Goal: Contribute content

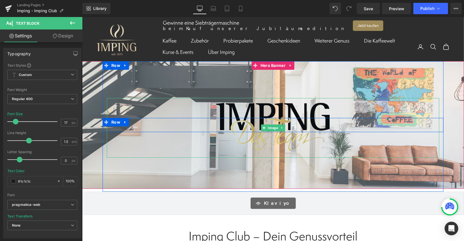
click at [170, 116] on div at bounding box center [272, 128] width 332 height 60
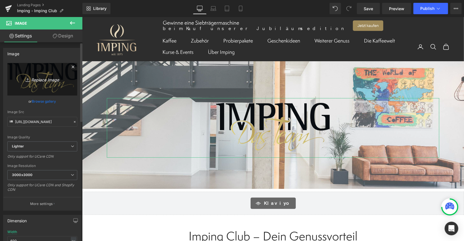
click at [33, 84] on link "Replace Image" at bounding box center [42, 79] width 70 height 33
type input "C:\fakepath\Newsletter.jpg"
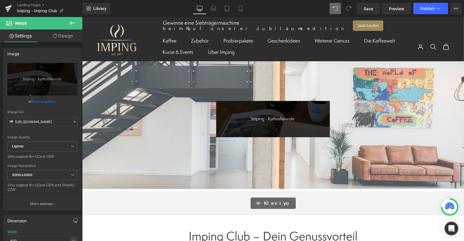
type input "[URL][DOMAIN_NAME]"
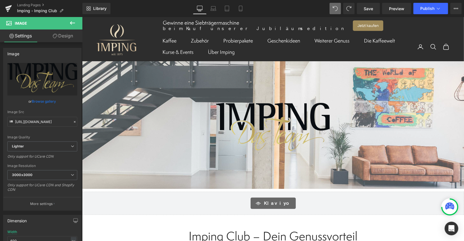
click at [171, 65] on div at bounding box center [273, 125] width 382 height 128
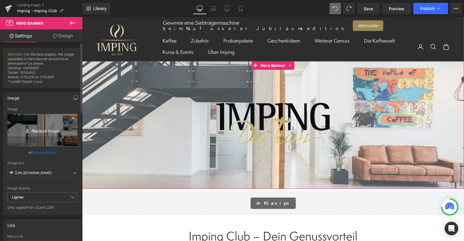
click at [45, 123] on link "Replace Image" at bounding box center [42, 130] width 70 height 33
type input "C:\fakepath\Newsletter.jpg"
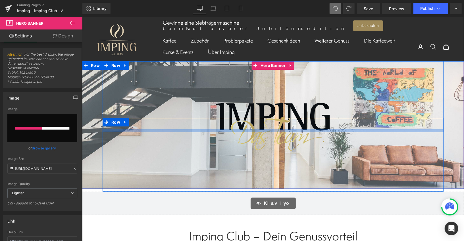
click at [282, 129] on div at bounding box center [272, 130] width 341 height 3
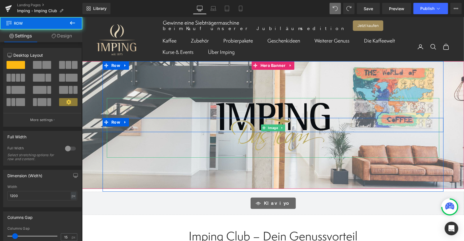
click at [278, 139] on img at bounding box center [273, 128] width 114 height 60
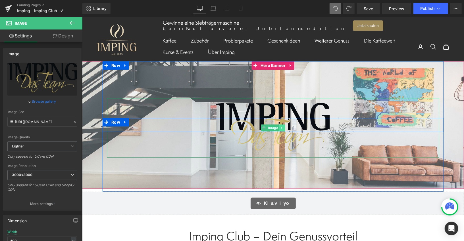
click at [282, 126] on icon at bounding box center [281, 127] width 3 height 3
click at [285, 127] on icon at bounding box center [284, 127] width 3 height 3
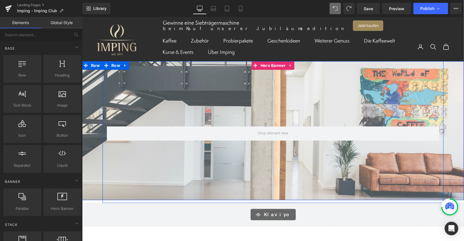
click at [188, 86] on div at bounding box center [273, 130] width 382 height 139
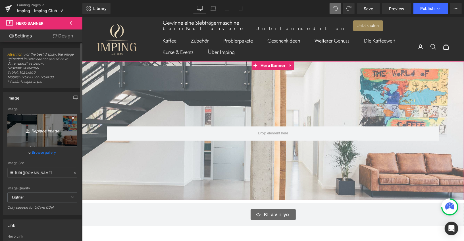
click at [54, 125] on link "Replace Image" at bounding box center [42, 130] width 70 height 33
type input "C:\fakepath\Newsletter.jpg"
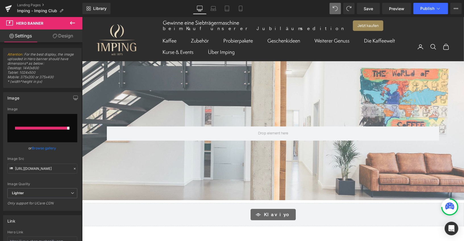
type input "[URL][DOMAIN_NAME]"
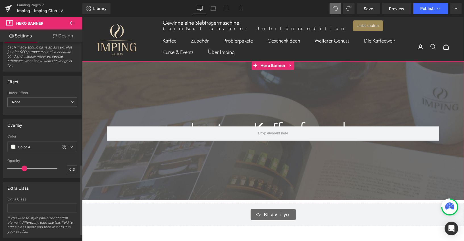
scroll to position [359, 0]
click at [70, 143] on icon at bounding box center [71, 145] width 5 height 5
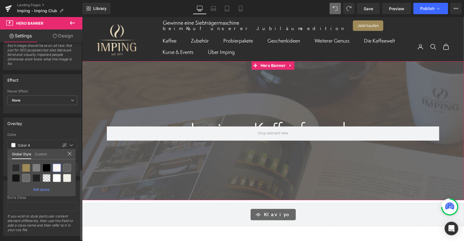
click at [43, 154] on link "Custom" at bounding box center [41, 154] width 12 height 10
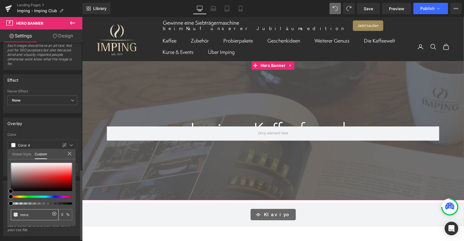
click at [23, 213] on input "none" at bounding box center [35, 215] width 30 height 6
type input "none"
type input "0"
click at [18, 213] on div "none" at bounding box center [35, 215] width 48 height 11
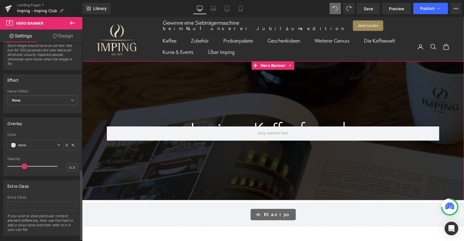
scroll to position [366, 0]
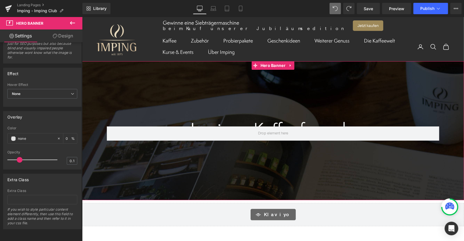
type input "0"
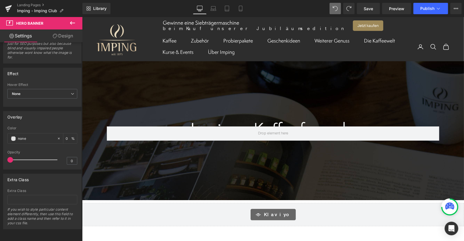
drag, startPoint x: 24, startPoint y: 156, endPoint x: 0, endPoint y: 155, distance: 24.1
click at [0, 155] on div "Overlay none Color none 0 % 0 Opacity 0" at bounding box center [42, 138] width 85 height 63
click at [369, 9] on span "Save" at bounding box center [367, 9] width 9 height 6
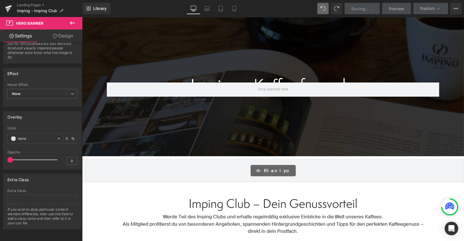
scroll to position [51, 0]
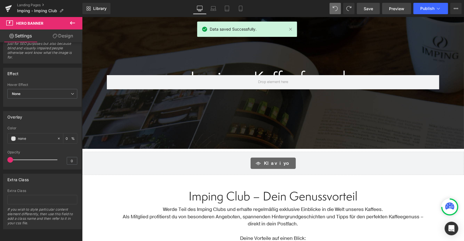
click at [395, 5] on link "Preview" at bounding box center [396, 8] width 29 height 11
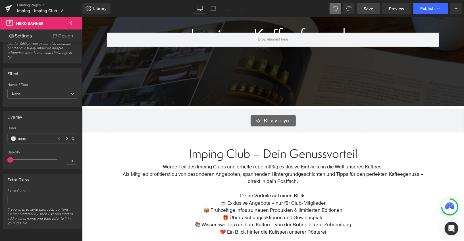
scroll to position [101, 0]
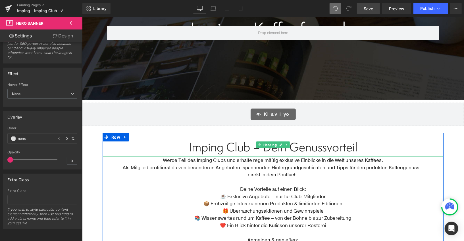
click at [248, 150] on span "Imping Club – Dein Genussvorteil" at bounding box center [272, 147] width 169 height 17
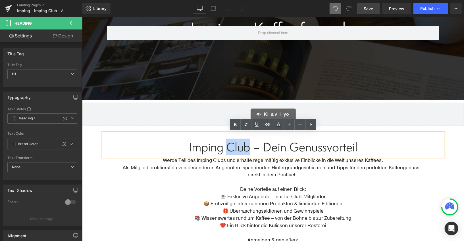
drag, startPoint x: 249, startPoint y: 146, endPoint x: 228, endPoint y: 145, distance: 21.3
click at [228, 145] on span "Imping Club – Dein Genussvorteil" at bounding box center [272, 147] width 169 height 17
click at [193, 160] on span "Werde Teil des Imping Clubs und erhalte regelmäßig exklusive Einblicke in die W…" at bounding box center [273, 160] width 220 height 7
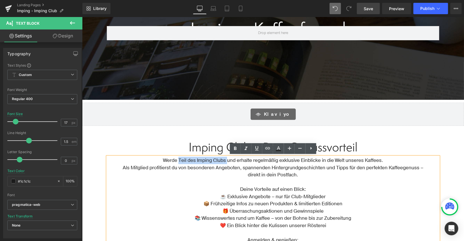
drag, startPoint x: 179, startPoint y: 158, endPoint x: 224, endPoint y: 157, distance: 45.2
click at [225, 158] on span "Werde Teil des Imping Clubs und erhalte regelmäßig exklusive Einblicke in die W…" at bounding box center [273, 160] width 220 height 7
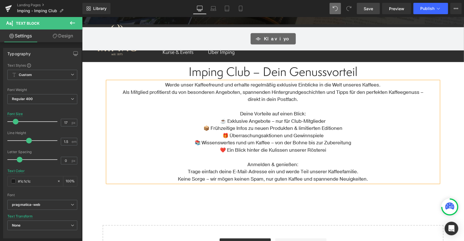
scroll to position [177, 0]
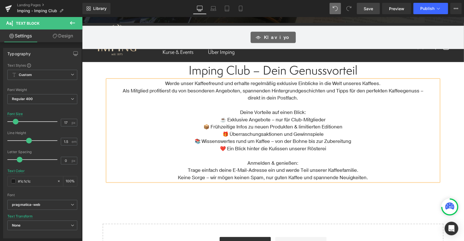
click at [140, 89] on p "Als Mitglied profitierst du von besonderen Angeboten, spannenden Hintergrundges…" at bounding box center [272, 90] width 331 height 7
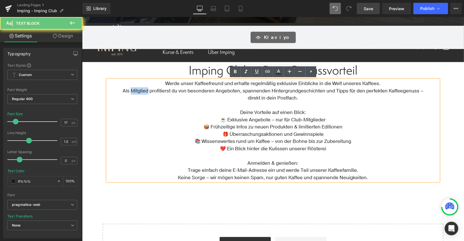
click at [140, 89] on p "Als Mitglied profitierst du von besonderen Angeboten, spannenden Hintergrundges…" at bounding box center [272, 90] width 331 height 7
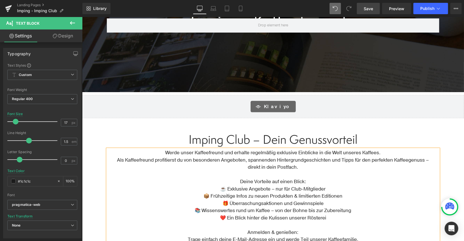
scroll to position [106, 0]
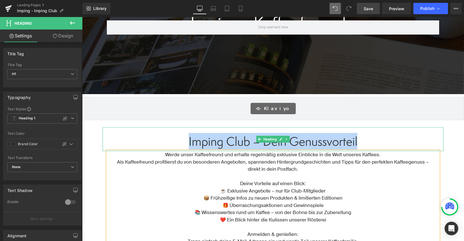
drag, startPoint x: 188, startPoint y: 139, endPoint x: 369, endPoint y: 146, distance: 180.7
click at [369, 146] on h1 "Imping Club – Dein Genussvorteil" at bounding box center [272, 141] width 341 height 14
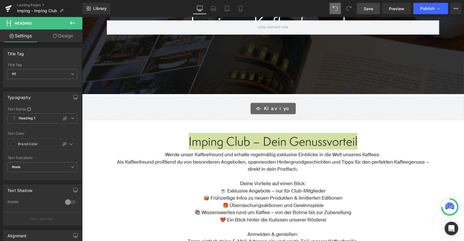
click at [371, 7] on span "Save" at bounding box center [367, 9] width 9 height 6
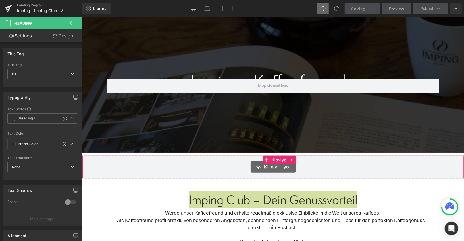
scroll to position [41, 0]
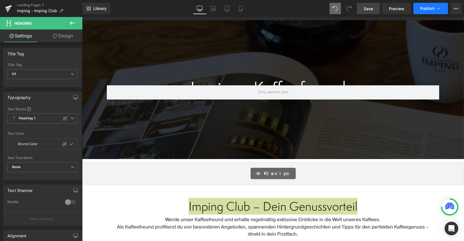
click at [425, 11] on button "Publish" at bounding box center [430, 8] width 35 height 11
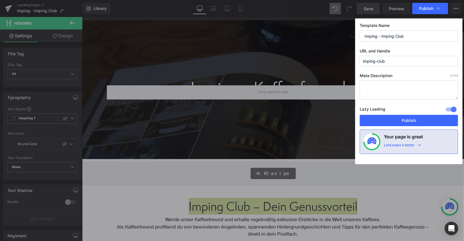
click at [398, 93] on textarea at bounding box center [408, 90] width 98 height 19
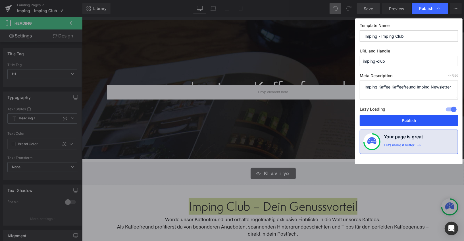
type textarea "Imping Kaffee Kaffeefreund Imping Newsletter"
click at [408, 116] on button "Publish" at bounding box center [408, 120] width 98 height 11
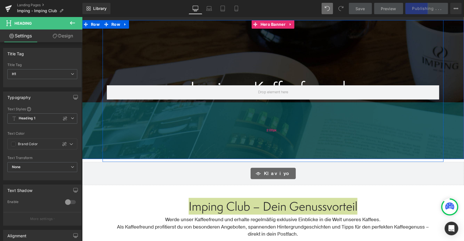
click at [171, 129] on div "200px" at bounding box center [273, 130] width 382 height 57
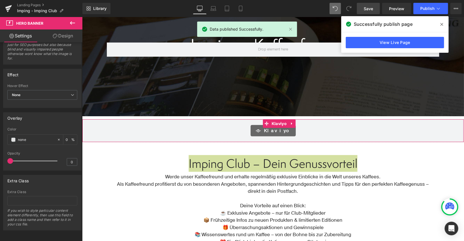
scroll to position [94, 0]
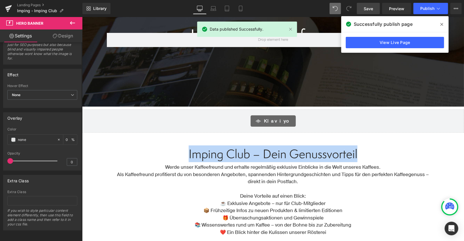
click at [149, 121] on div "Klaviyo" at bounding box center [273, 120] width 370 height 11
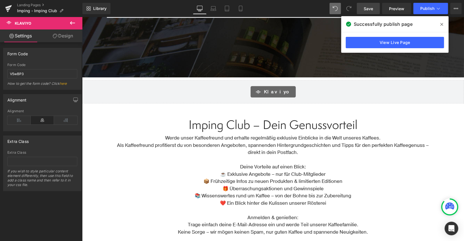
scroll to position [132, 0]
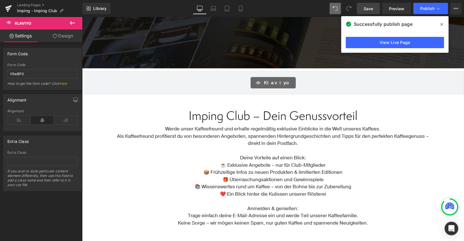
click at [220, 119] on span "Imping Club – Dein Genussvorteil" at bounding box center [272, 115] width 169 height 17
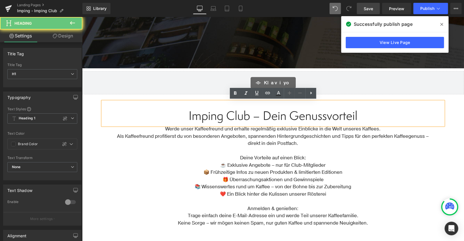
click at [220, 119] on span "Imping Club – Dein Genussvorteil" at bounding box center [272, 115] width 169 height 17
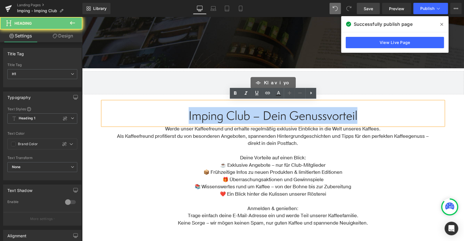
click at [220, 119] on span "Imping Club – Dein Genussvorteil" at bounding box center [272, 115] width 169 height 17
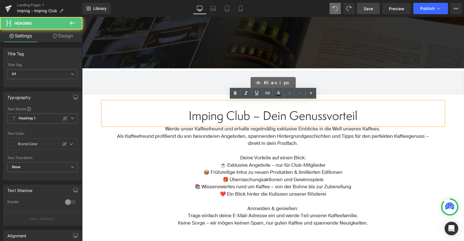
click at [268, 112] on span "Imping Club – Dein Genussvorteil" at bounding box center [272, 115] width 169 height 17
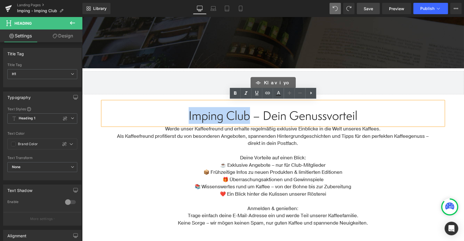
drag, startPoint x: 250, startPoint y: 114, endPoint x: 189, endPoint y: 113, distance: 60.5
click at [189, 113] on span "Imping Club – Dein Genussvorteil" at bounding box center [272, 115] width 169 height 17
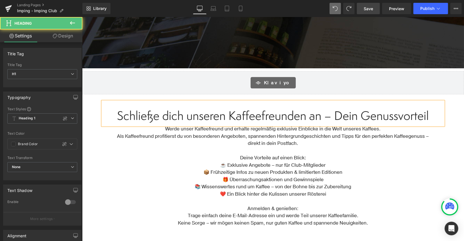
click at [286, 116] on span "Schließe dich unseren Kaffeefreunden an – Dein Genussvorteil" at bounding box center [272, 115] width 311 height 17
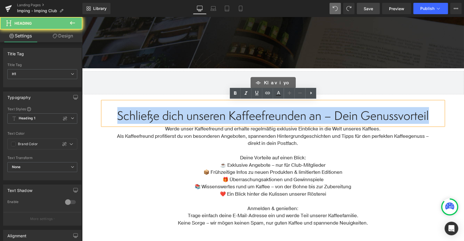
click at [286, 116] on span "Schließe dich unseren Kaffeefreunden an – Dein Genussvorteil" at bounding box center [272, 115] width 311 height 17
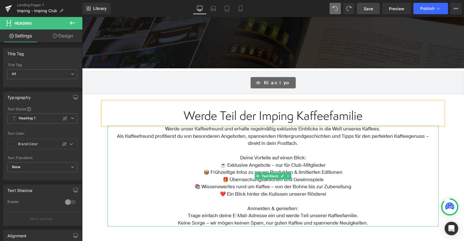
click at [288, 137] on p "Als Kaffeefreund profitierst du von besonderen Angeboten, spannenden Hintergrun…" at bounding box center [272, 136] width 331 height 7
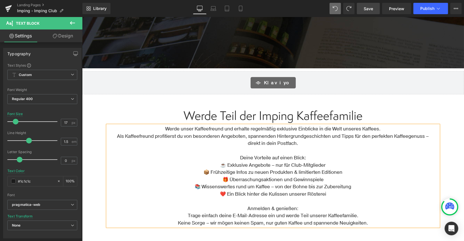
click at [373, 12] on link "Save" at bounding box center [368, 8] width 23 height 11
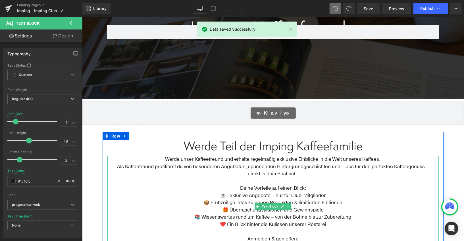
scroll to position [67, 0]
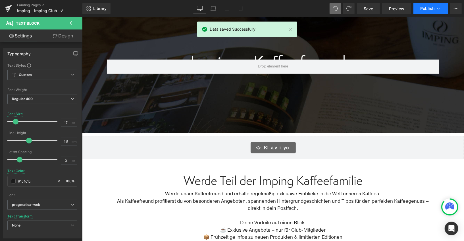
click at [422, 7] on span "Publish" at bounding box center [427, 8] width 14 height 5
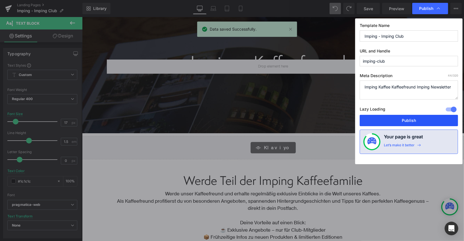
click at [390, 123] on button "Publish" at bounding box center [408, 120] width 98 height 11
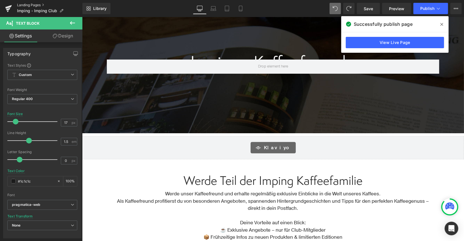
click at [29, 4] on link "Landing Pages" at bounding box center [49, 5] width 65 height 5
